Goal: Information Seeking & Learning: Learn about a topic

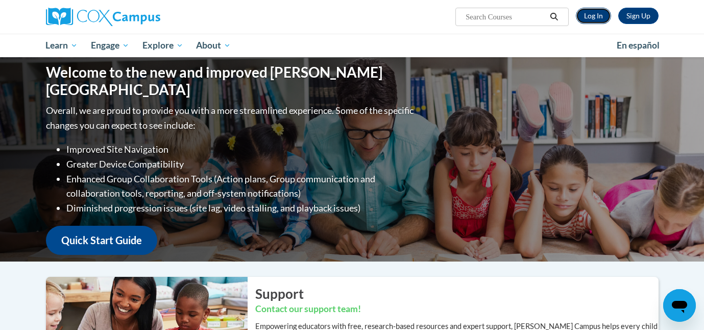
click at [602, 17] on link "Log In" at bounding box center [593, 16] width 35 height 16
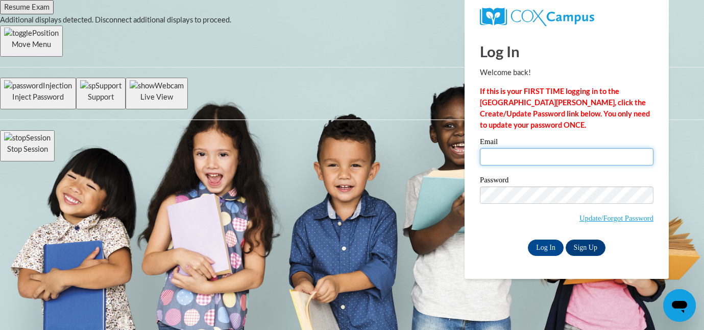
click at [563, 158] on input "Email" at bounding box center [567, 156] width 174 height 17
type input "mhuber42@ivytech.edu"
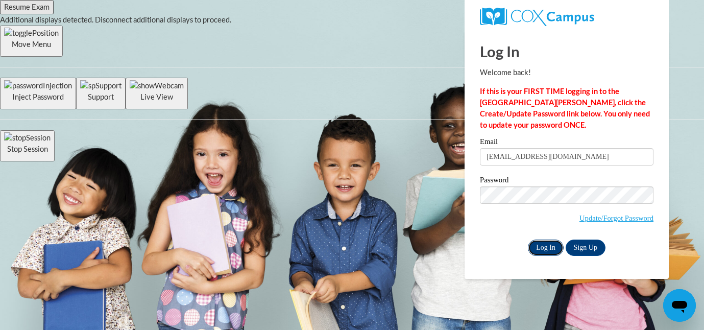
click at [553, 244] on input "Log In" at bounding box center [546, 248] width 36 height 16
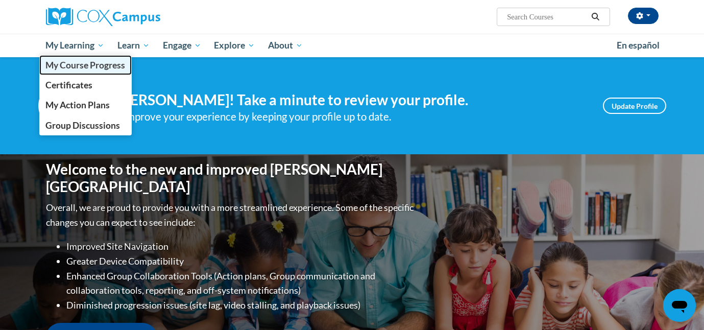
click at [83, 67] on span "My Course Progress" at bounding box center [85, 65] width 80 height 11
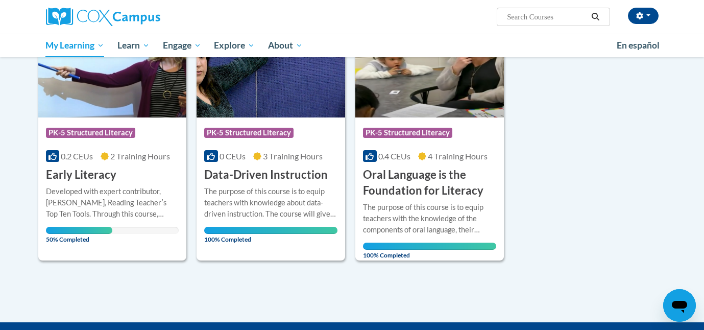
scroll to position [192, 0]
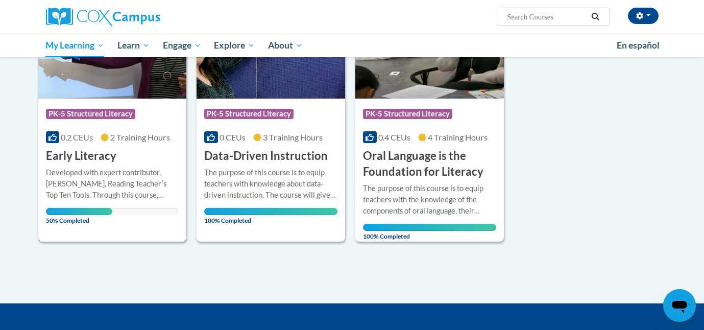
click at [126, 117] on span "PK-5 Structured Literacy" at bounding box center [90, 114] width 89 height 10
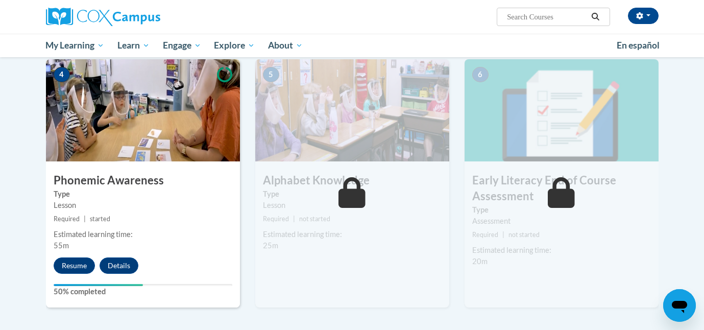
scroll to position [488, 0]
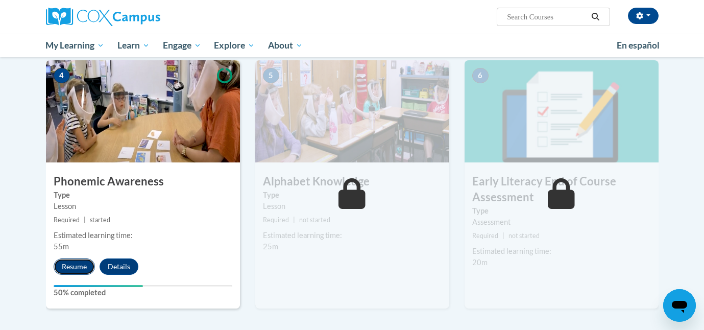
click at [86, 267] on button "Resume" at bounding box center [74, 266] width 41 height 16
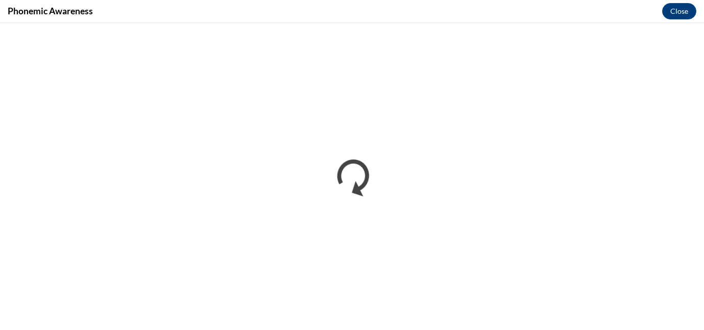
scroll to position [0, 0]
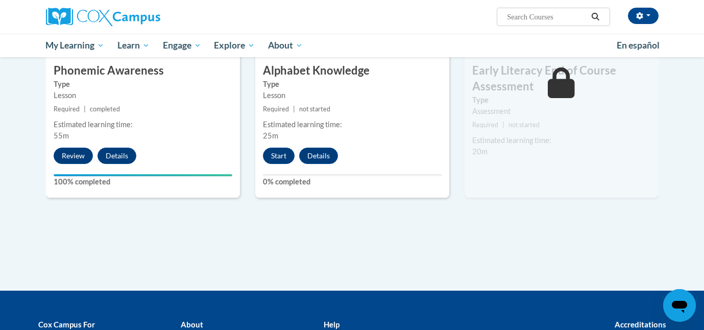
scroll to position [597, 0]
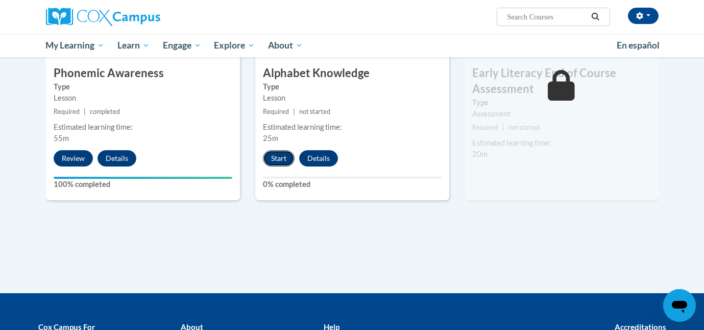
click at [285, 155] on button "Start" at bounding box center [279, 158] width 32 height 16
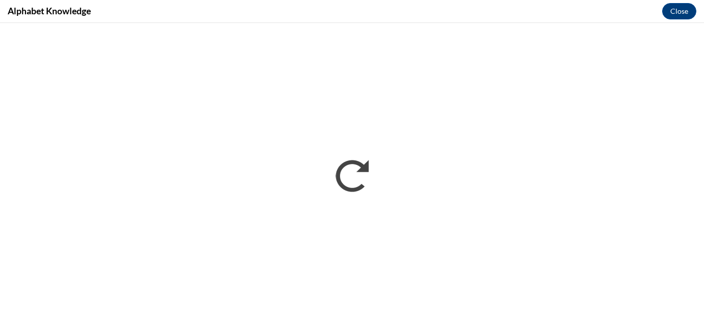
scroll to position [0, 0]
